Goal: Information Seeking & Learning: Learn about a topic

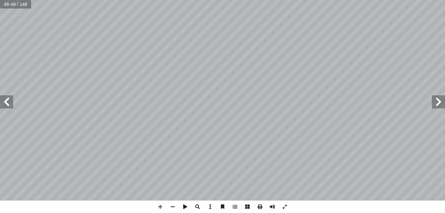
click at [6, 102] on span at bounding box center [6, 101] width 13 height 13
click at [170, 208] on span at bounding box center [172, 206] width 12 height 12
click at [6, 99] on span at bounding box center [6, 101] width 13 height 13
click at [159, 204] on span at bounding box center [160, 206] width 12 height 12
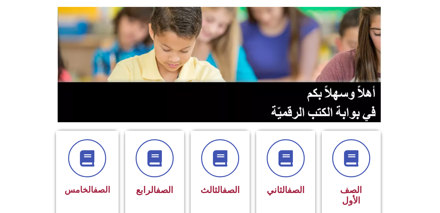
scroll to position [80, 0]
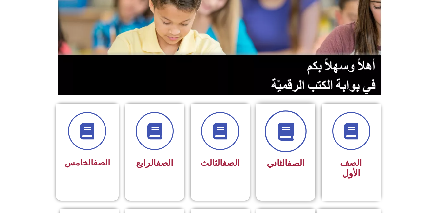
click at [295, 134] on span at bounding box center [286, 131] width 42 height 42
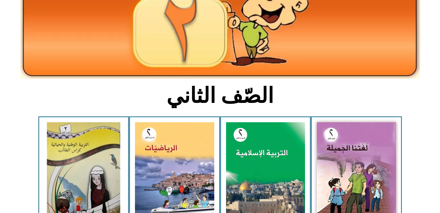
scroll to position [94, 0]
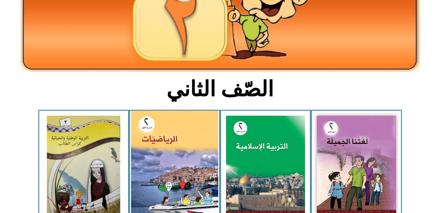
click at [171, 170] on img at bounding box center [174, 165] width 87 height 108
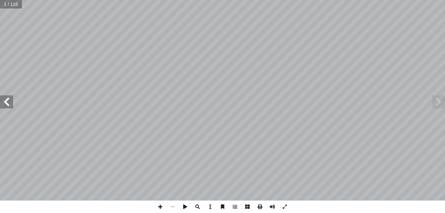
click at [8, 100] on span at bounding box center [6, 101] width 13 height 13
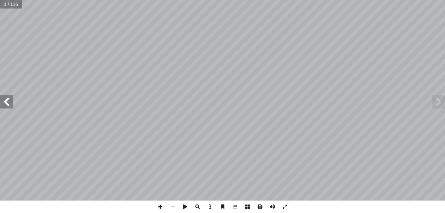
click at [8, 100] on span at bounding box center [6, 101] width 13 height 13
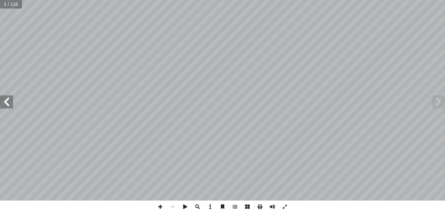
click at [8, 100] on span at bounding box center [6, 101] width 13 height 13
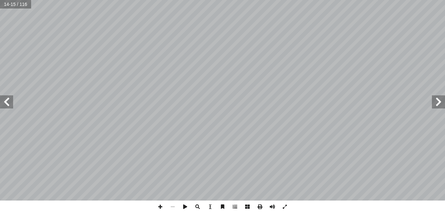
click at [8, 100] on span at bounding box center [6, 101] width 13 height 13
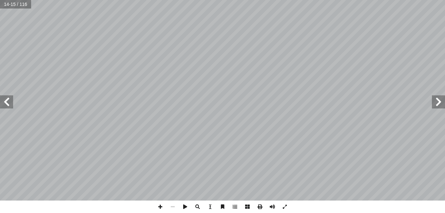
click at [8, 100] on span at bounding box center [6, 101] width 13 height 13
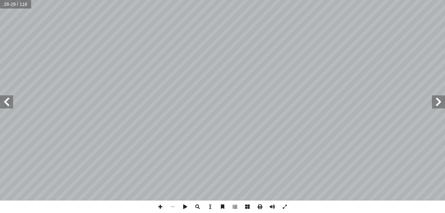
click at [8, 100] on span at bounding box center [6, 101] width 13 height 13
click at [161, 206] on span at bounding box center [160, 206] width 12 height 12
